Goal: Information Seeking & Learning: Learn about a topic

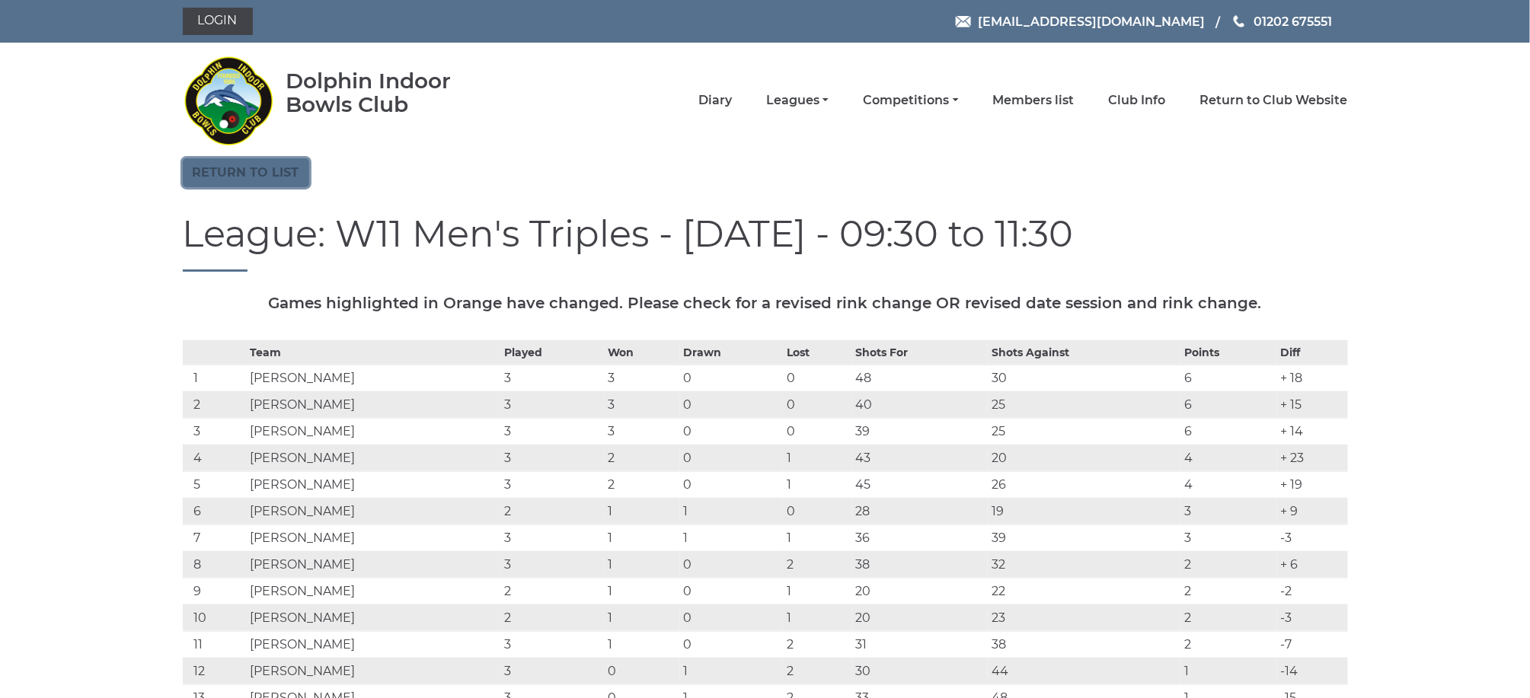
click at [257, 170] on link "Return to list" at bounding box center [246, 172] width 126 height 29
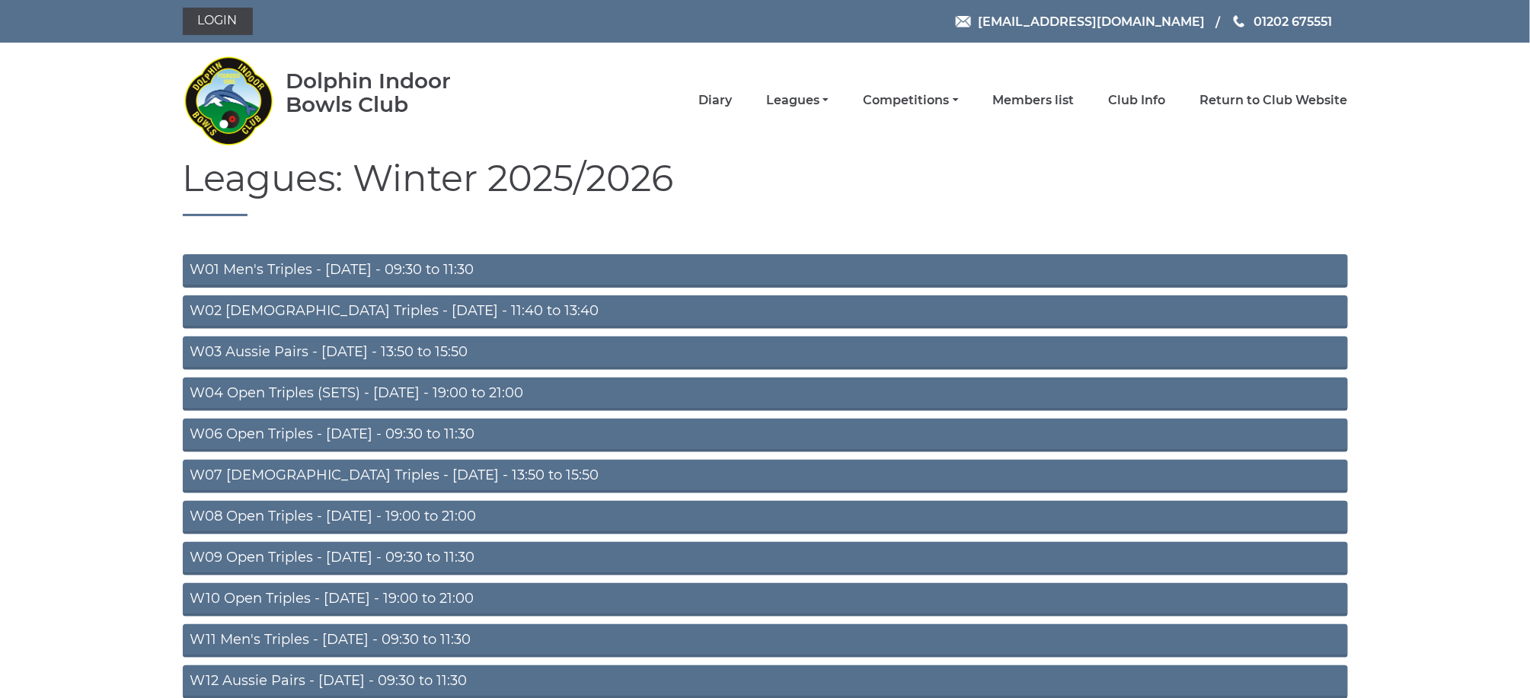
click at [345, 262] on link "W01 Men's Triples - [DATE] - 09:30 to 11:30" at bounding box center [765, 271] width 1165 height 34
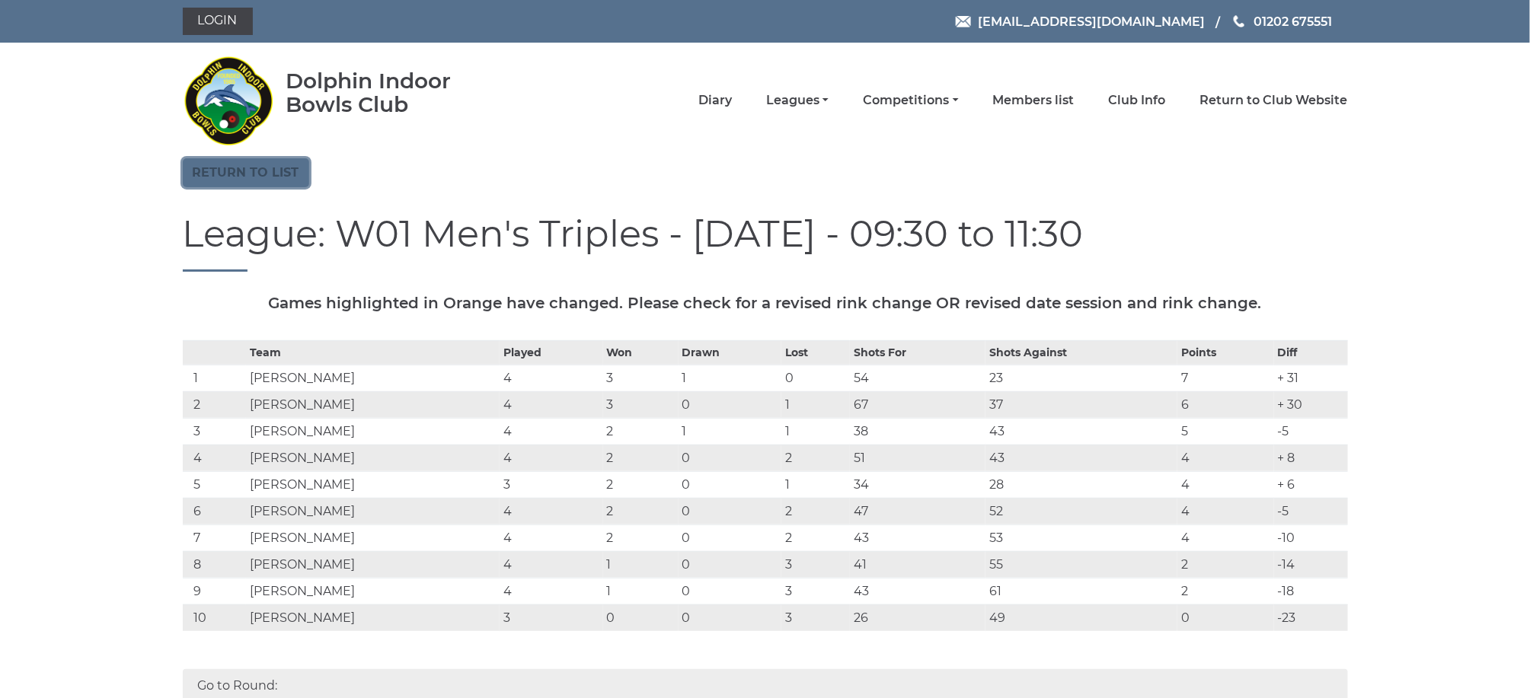
click at [251, 165] on link "Return to list" at bounding box center [246, 172] width 126 height 29
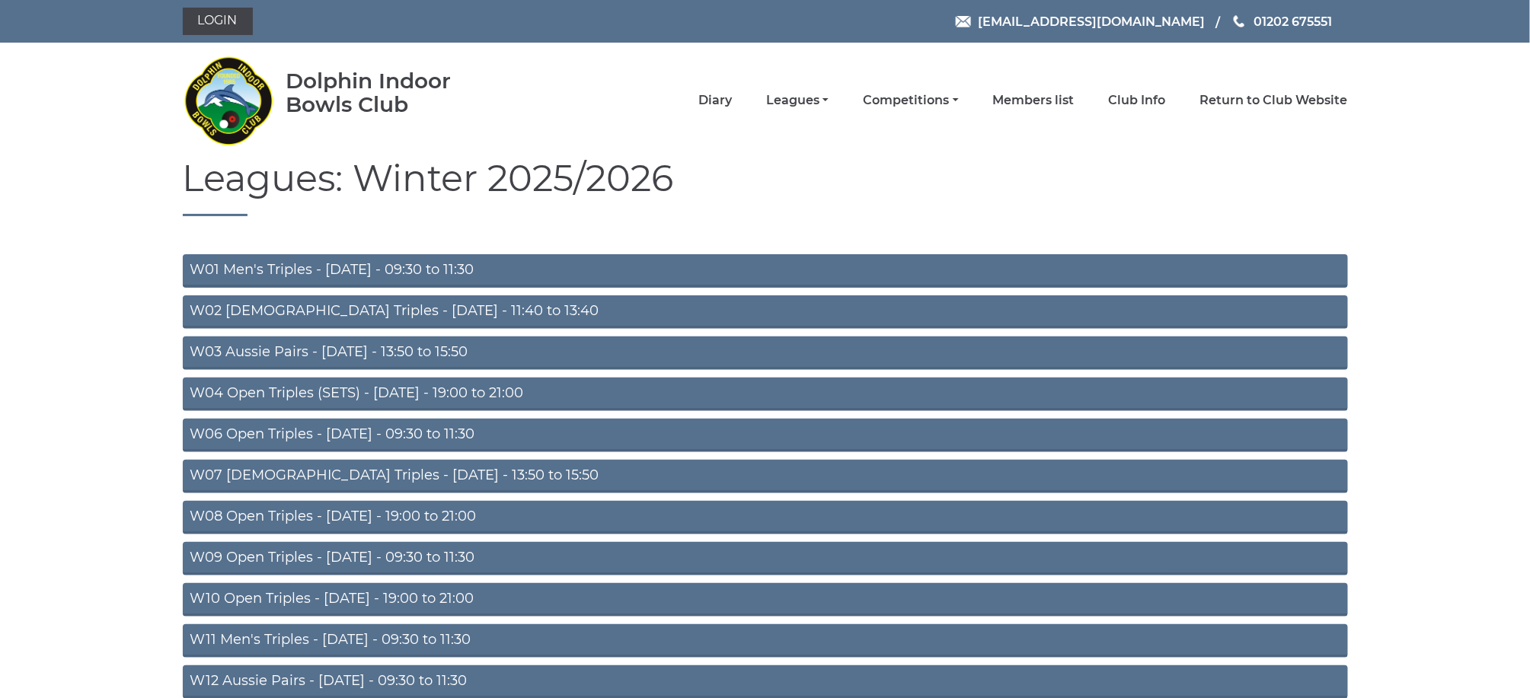
click at [347, 431] on link "W06 Open Triples - [DATE] - 09:30 to 11:30" at bounding box center [765, 436] width 1165 height 34
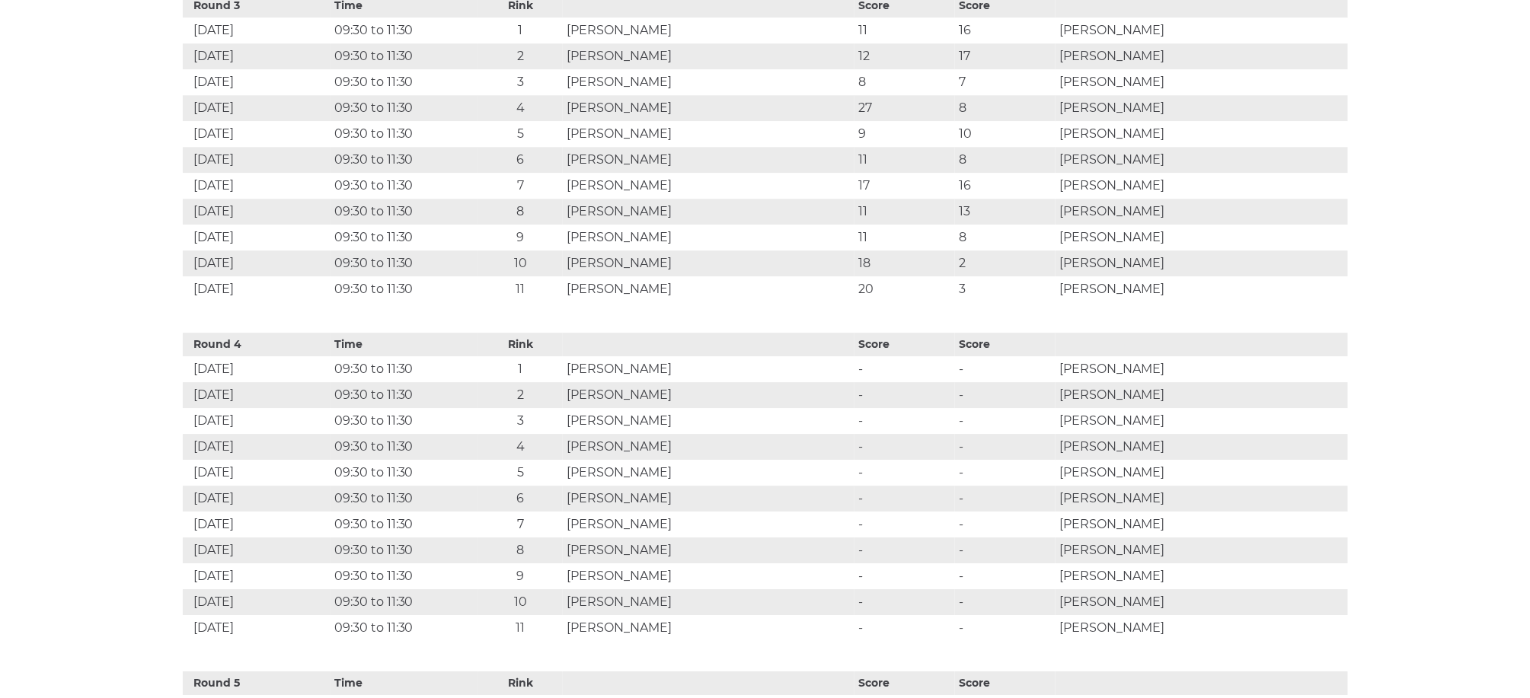
scroll to position [1828, 0]
